Goal: Task Accomplishment & Management: Use online tool/utility

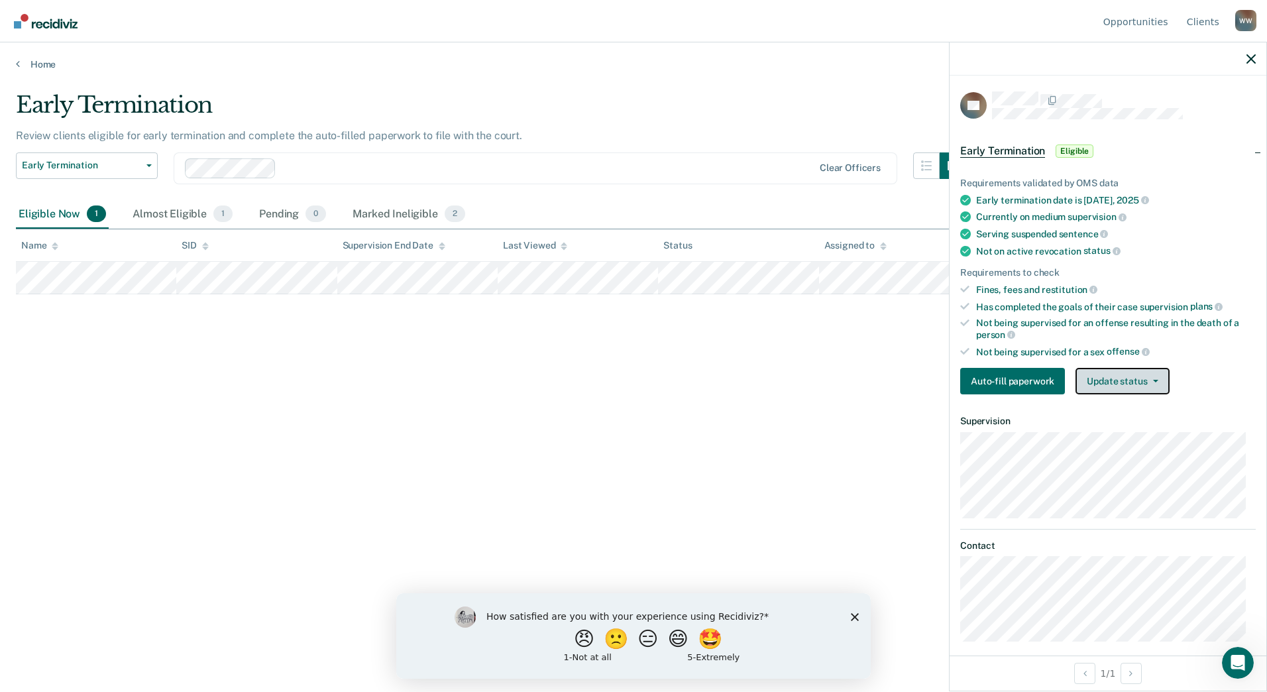
click at [1153, 376] on button "Update status" at bounding box center [1121, 381] width 93 height 26
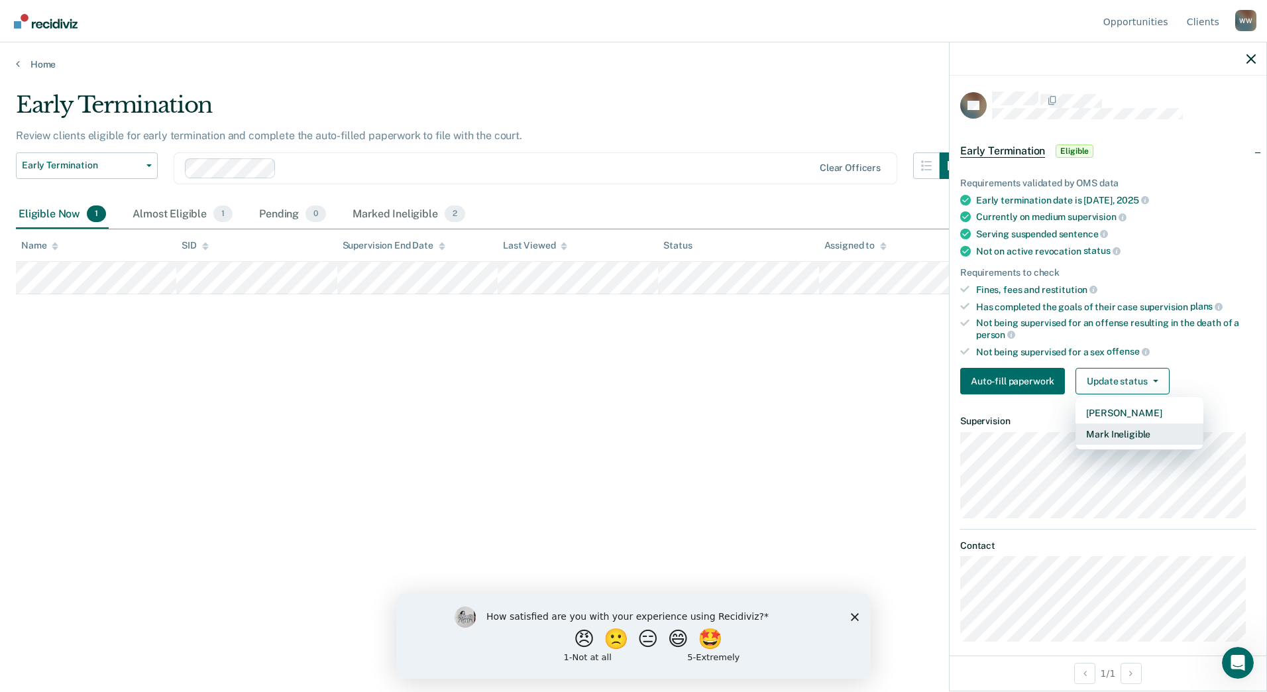
click at [1145, 433] on button "Mark Ineligible" at bounding box center [1139, 433] width 128 height 21
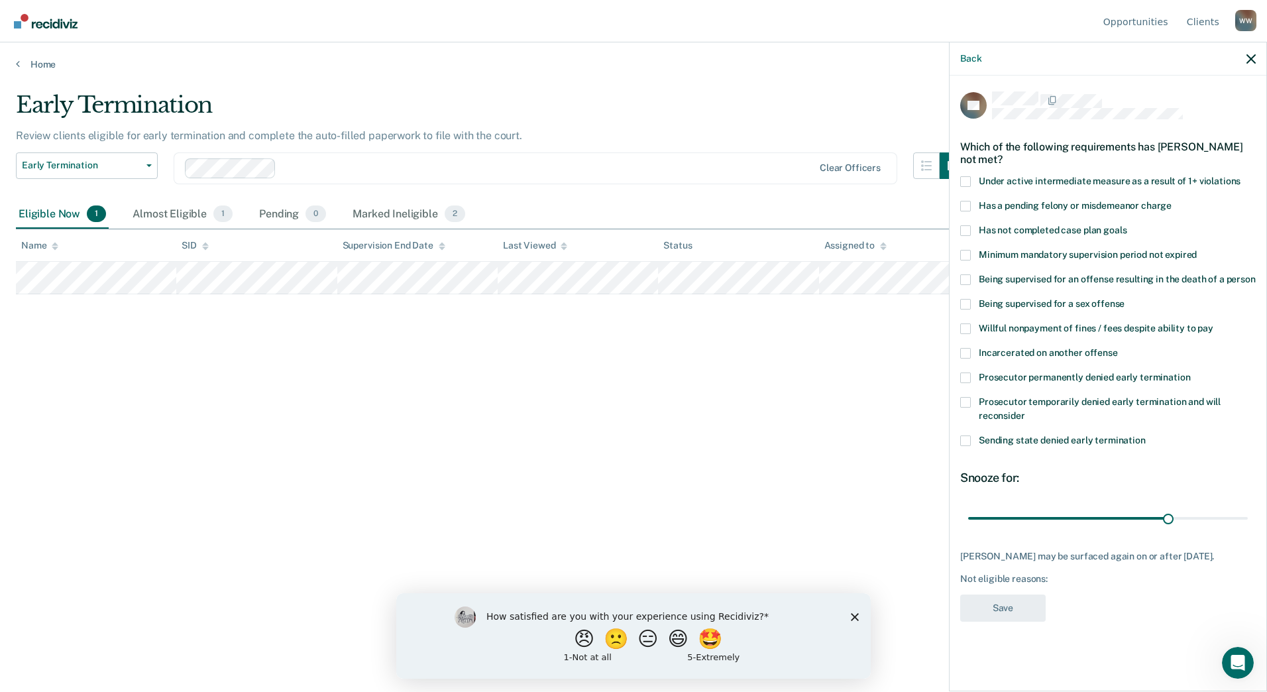
click at [966, 225] on span at bounding box center [965, 230] width 11 height 11
click at [1126, 225] on input "Has not completed case plan goals" at bounding box center [1126, 225] width 0 height 0
drag, startPoint x: 1168, startPoint y: 503, endPoint x: 1242, endPoint y: 499, distance: 74.3
type input "41"
click at [1242, 506] on input "range" at bounding box center [1108, 517] width 280 height 23
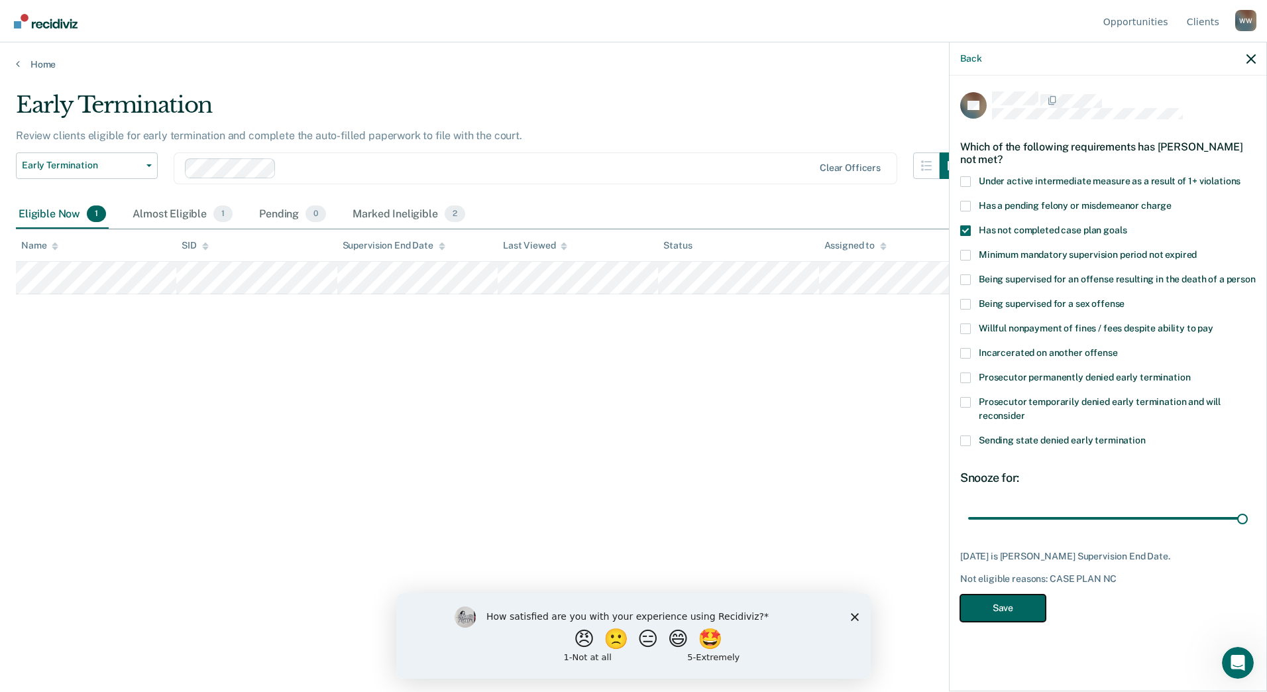
click at [1025, 597] on button "Save" at bounding box center [1002, 607] width 85 height 27
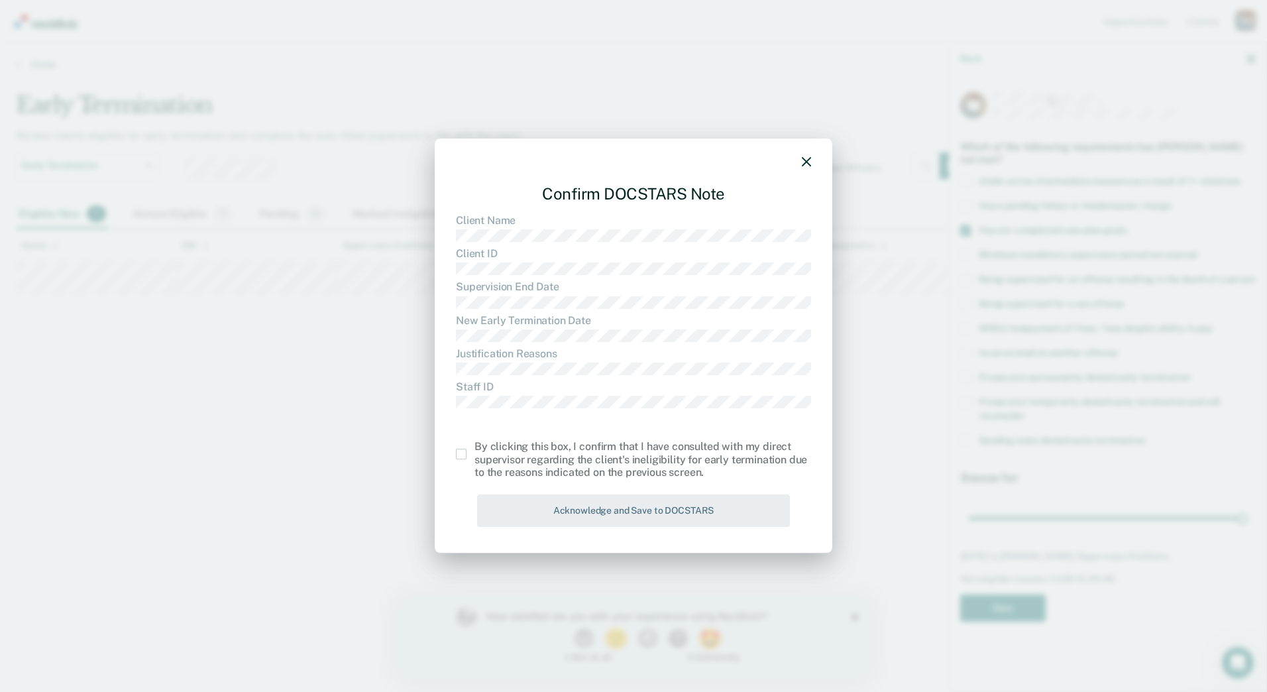
click at [455, 454] on div "Confirm DOCSTARS Note Client Name Client ID Supervision End Date New Early Term…" at bounding box center [633, 345] width 397 height 415
click at [462, 456] on span at bounding box center [461, 453] width 11 height 11
click at [474, 448] on input "checkbox" at bounding box center [474, 448] width 0 height 0
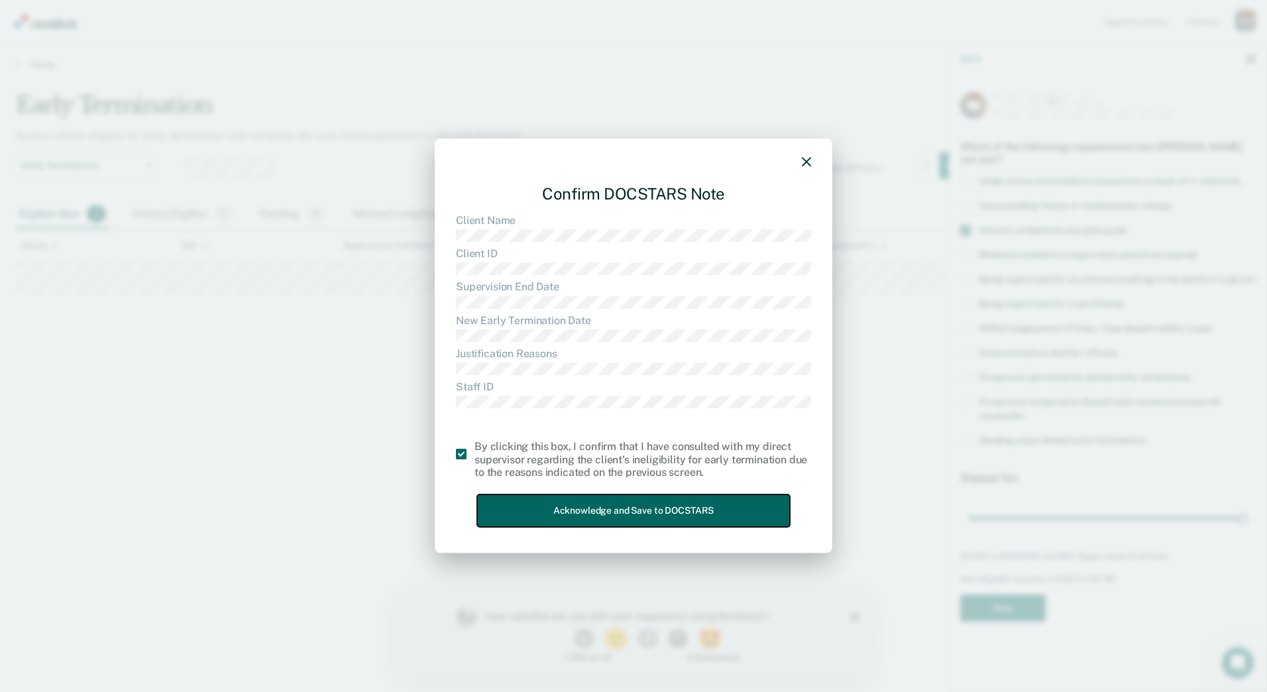
click at [597, 504] on button "Acknowledge and Save to DOCSTARS" at bounding box center [633, 510] width 313 height 32
